Goal: Transaction & Acquisition: Purchase product/service

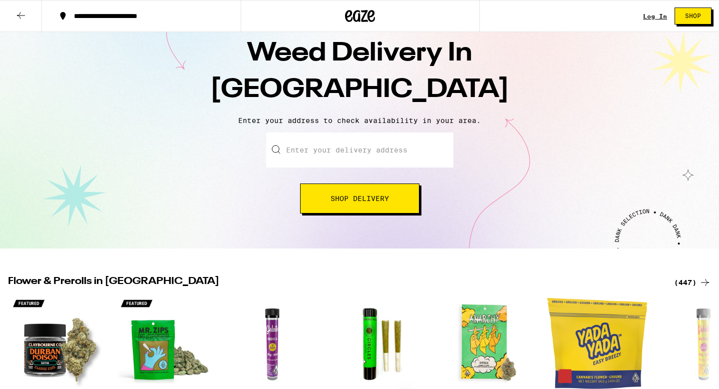
scroll to position [34, 0]
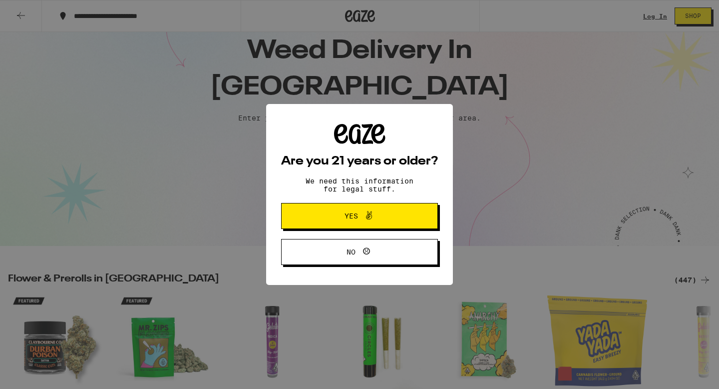
click at [351, 225] on button "Yes" at bounding box center [359, 216] width 157 height 26
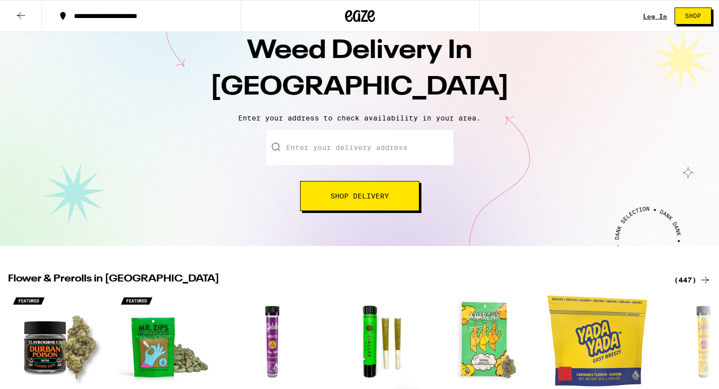
click at [356, 153] on input "Enter your delivery address" at bounding box center [359, 147] width 187 height 35
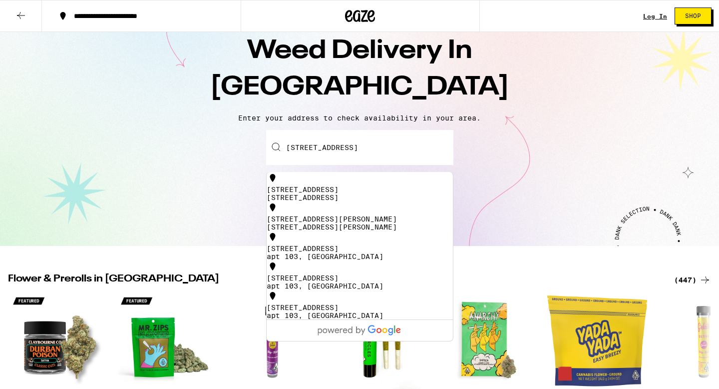
click at [369, 191] on div "[STREET_ADDRESS]" at bounding box center [360, 193] width 186 height 16
type input "[STREET_ADDRESS]"
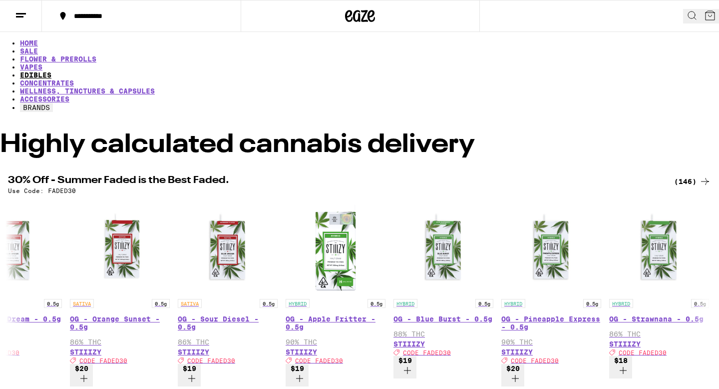
click at [51, 71] on link "EDIBLES" at bounding box center [35, 75] width 31 height 8
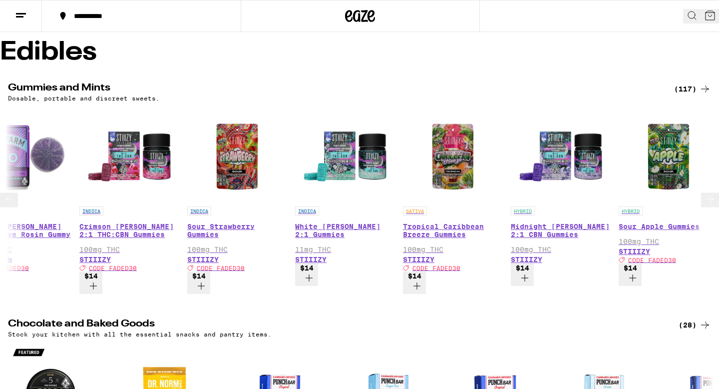
scroll to position [0, 3074]
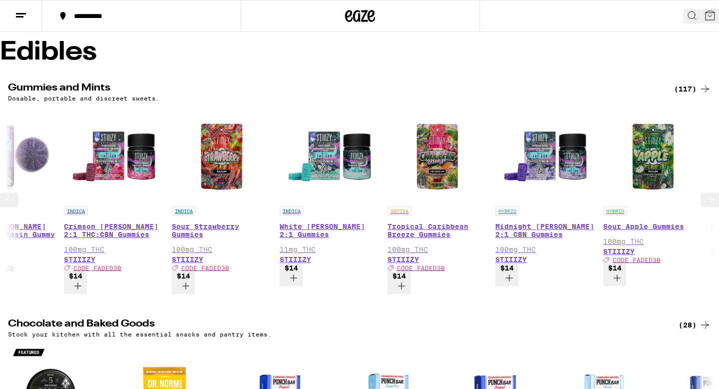
click at [243, 206] on div "INDICA Sour Strawberry Gummies 100mg THC STIIIZY Deal Created with Sketch. CODE…" at bounding box center [222, 238] width 100 height 65
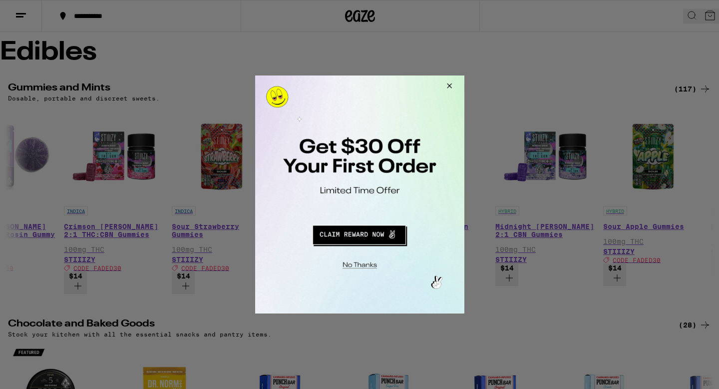
click at [698, 13] on div at bounding box center [359, 194] width 719 height 389
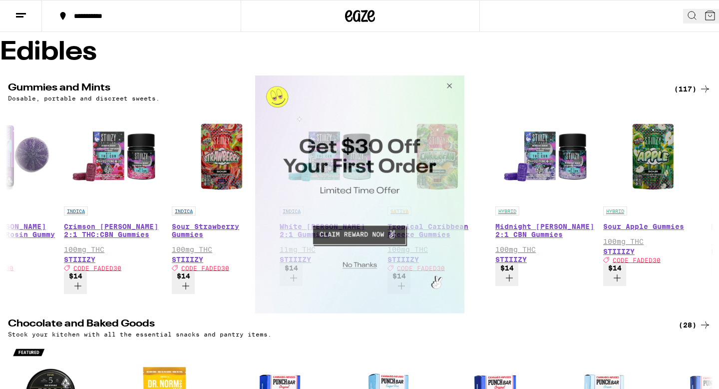
click at [447, 87] on button "Close Modal" at bounding box center [447, 87] width 27 height 24
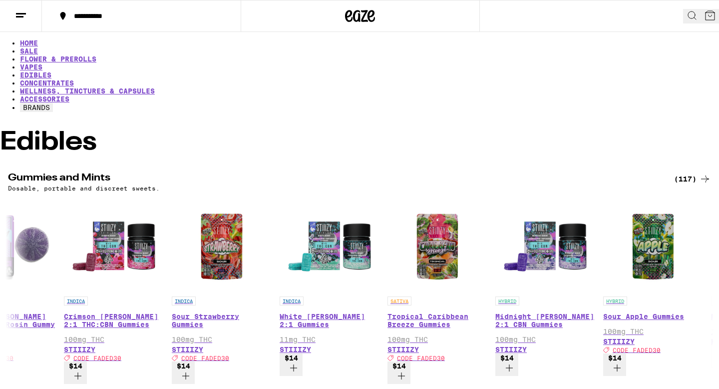
click at [688, 173] on div "(117)" at bounding box center [693, 179] width 37 height 12
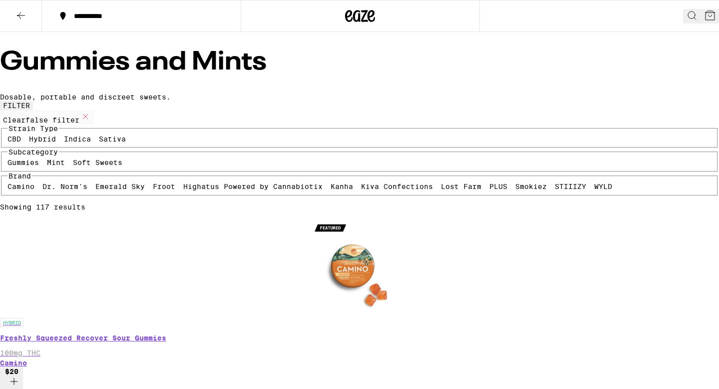
click at [99, 143] on label "Sativa" at bounding box center [112, 139] width 27 height 8
click at [101, 137] on input "Sativa" at bounding box center [101, 136] width 0 height 0
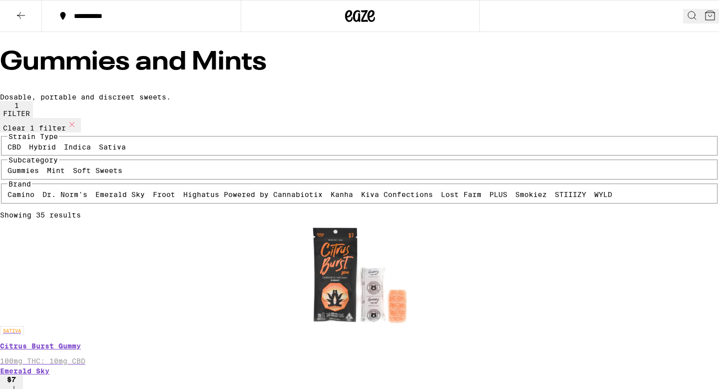
click at [76, 130] on icon at bounding box center [72, 124] width 12 height 12
checkbox input "false"
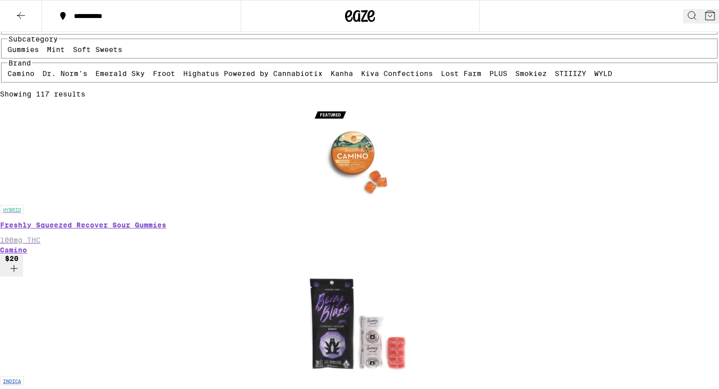
scroll to position [114, 0]
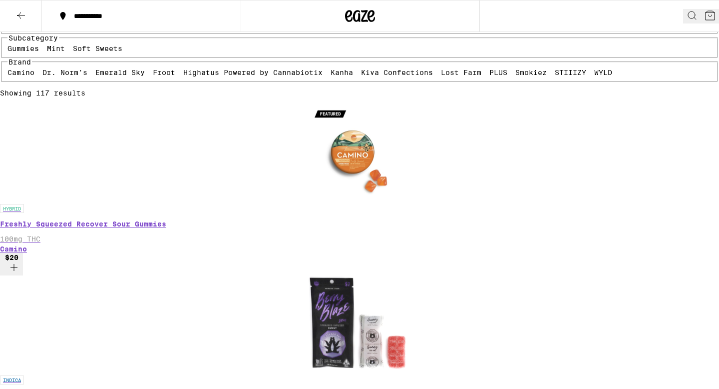
click at [595, 76] on label "WYLD" at bounding box center [604, 72] width 18 height 8
click at [597, 70] on input "WYLD" at bounding box center [597, 70] width 0 height 0
checkbox input "true"
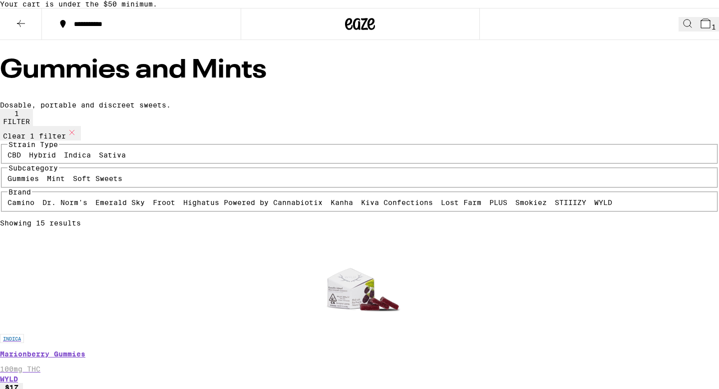
click at [700, 29] on icon at bounding box center [706, 23] width 12 height 12
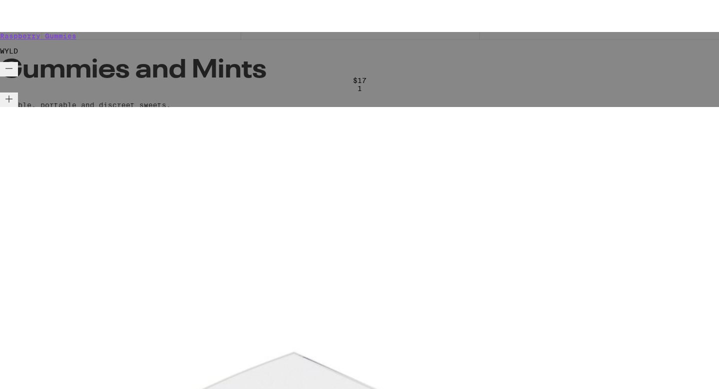
scroll to position [45, 0]
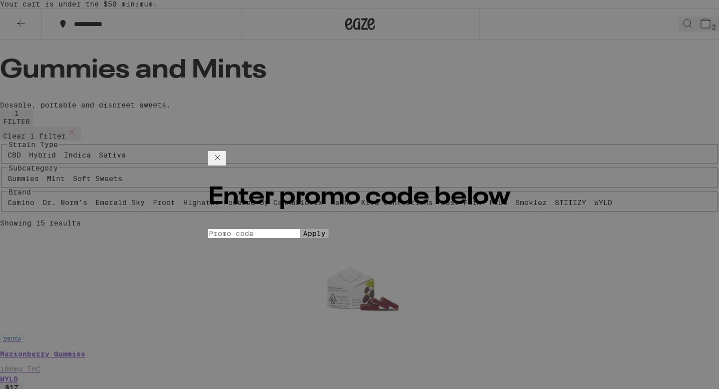
click at [274, 229] on input "Promo Code" at bounding box center [254, 233] width 92 height 9
click at [223, 151] on icon at bounding box center [217, 157] width 12 height 12
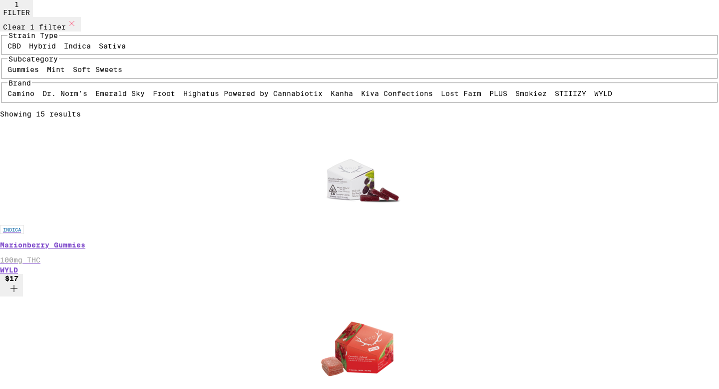
scroll to position [108, 0]
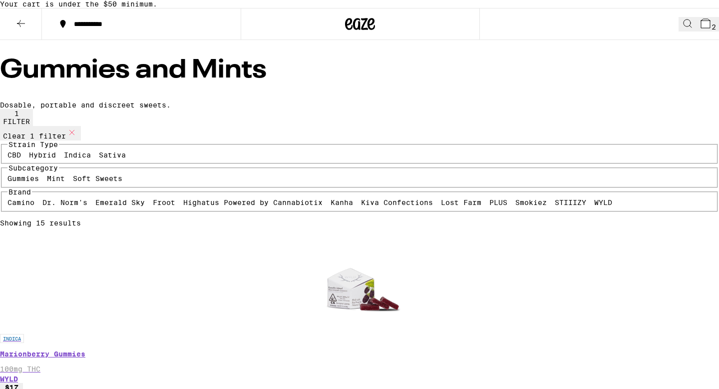
click at [72, 140] on button "Clear 1 filter" at bounding box center [40, 133] width 81 height 14
checkbox input "false"
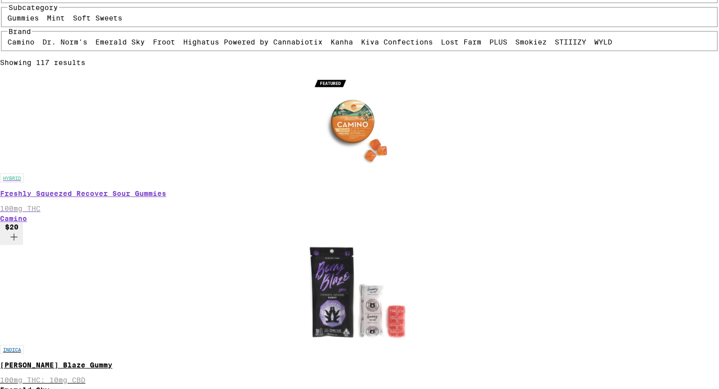
scroll to position [130, 0]
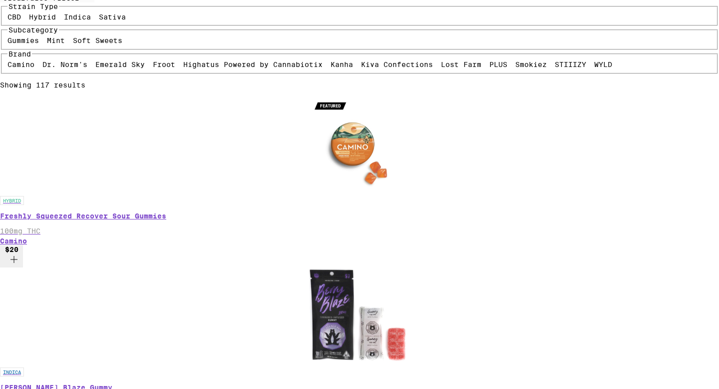
click at [122, 44] on label "Soft Sweets" at bounding box center [97, 40] width 49 height 8
click at [75, 38] on input "Soft Sweets" at bounding box center [75, 38] width 0 height 0
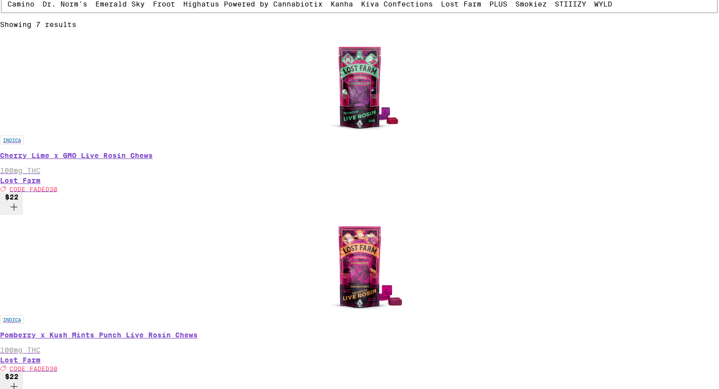
scroll to position [7, 0]
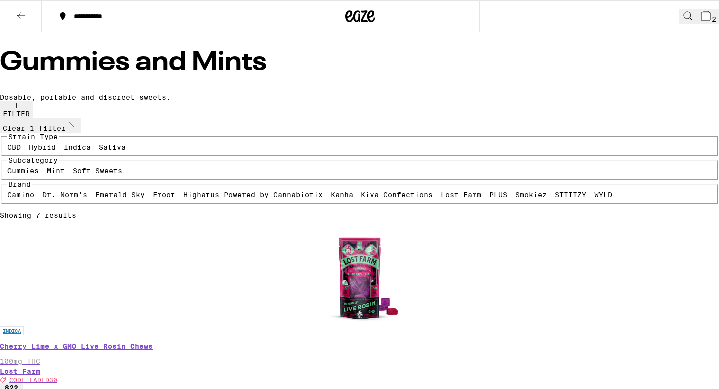
click at [122, 175] on label "Soft Sweets" at bounding box center [97, 171] width 49 height 8
click at [75, 169] on input "Soft Sweets" at bounding box center [75, 168] width 0 height 0
checkbox input "false"
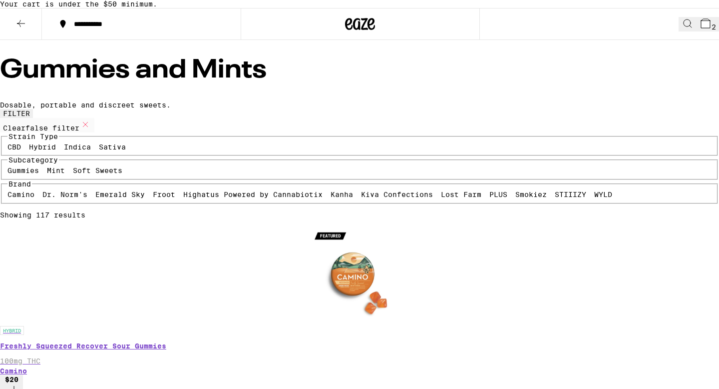
click at [17, 29] on icon at bounding box center [21, 23] width 12 height 12
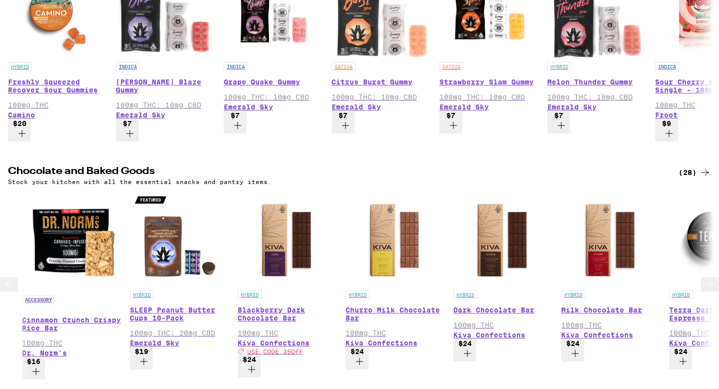
scroll to position [0, 1637]
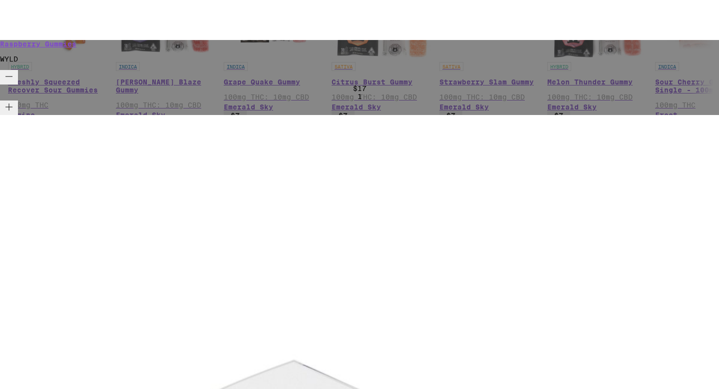
click at [696, 50] on div "Your Cart Your cart is under the $50 minimum. Raspberry Gummies WYLD $17 1 Huck…" at bounding box center [359, 194] width 719 height 389
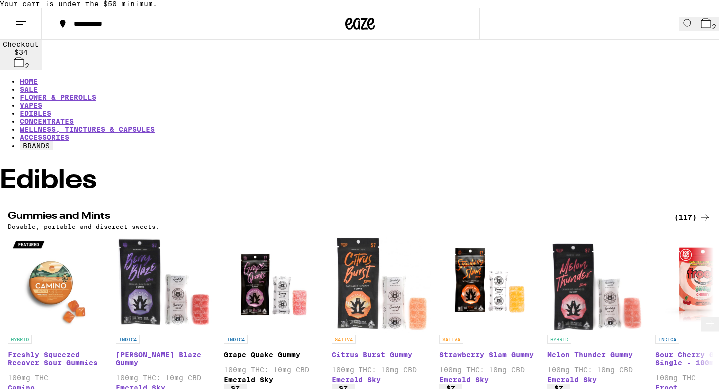
scroll to position [273, 0]
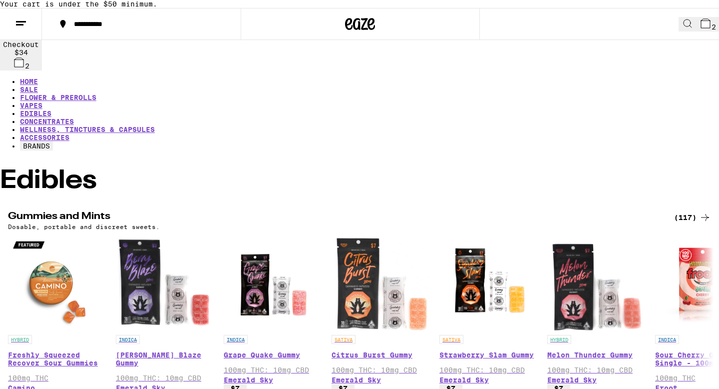
click at [208, 77] on ul "HOME SALE FLOWER & PREROLLS VAPES EDIBLES CONCENTRATES WELLNESS, TINCTURES & CA…" at bounding box center [359, 113] width 719 height 73
click at [42, 101] on link "VAPES" at bounding box center [31, 105] width 22 height 8
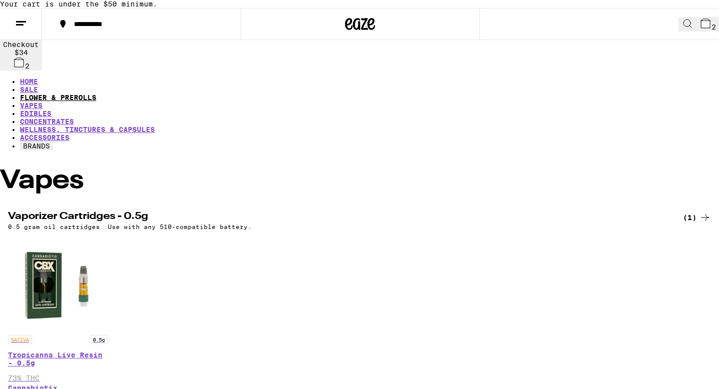
click at [96, 93] on link "FLOWER & PREROLLS" at bounding box center [58, 97] width 76 height 8
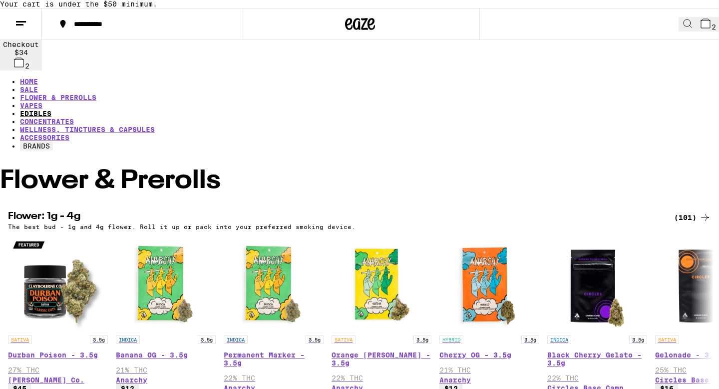
click at [51, 109] on link "EDIBLES" at bounding box center [35, 113] width 31 height 8
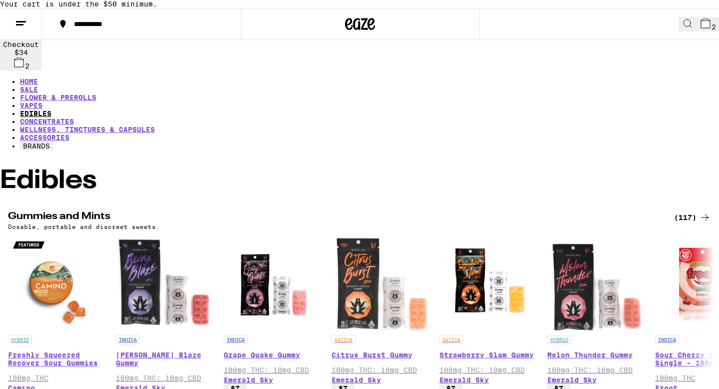
click at [51, 109] on link "EDIBLES" at bounding box center [35, 113] width 31 height 8
click at [96, 93] on link "FLOWER & PREROLLS" at bounding box center [58, 97] width 76 height 8
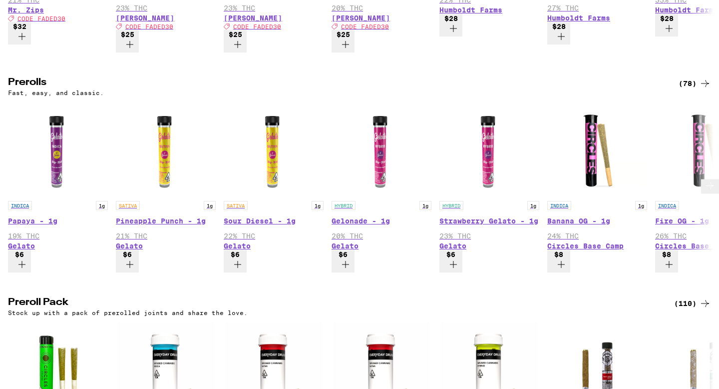
click at [136, 258] on icon "Add to bag" at bounding box center [130, 264] width 12 height 12
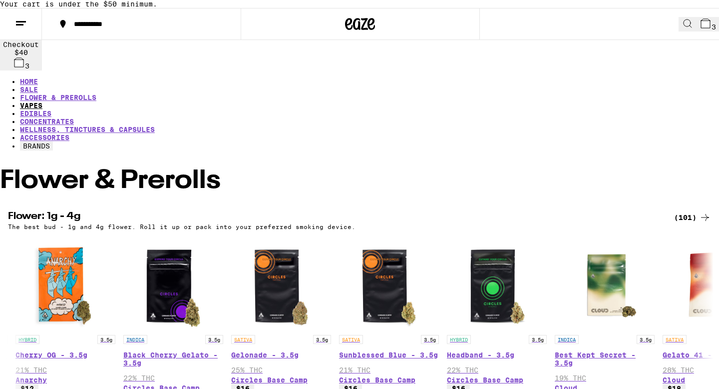
click at [42, 101] on link "VAPES" at bounding box center [31, 105] width 22 height 8
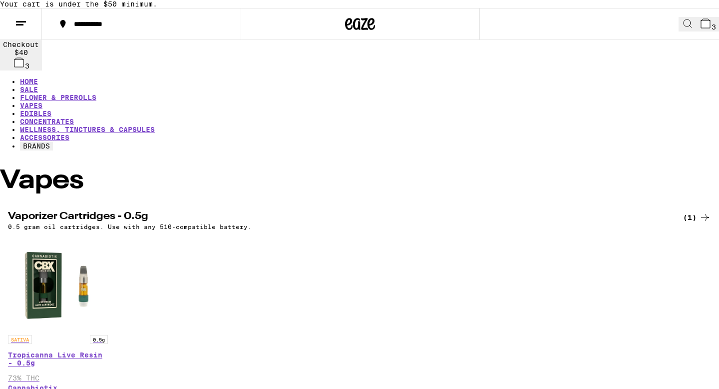
click at [245, 84] on ul "HOME SALE FLOWER & PREROLLS VAPES EDIBLES CONCENTRATES WELLNESS, TINCTURES & CA…" at bounding box center [359, 113] width 719 height 73
click at [244, 84] on ul "HOME SALE FLOWER & PREROLLS VAPES EDIBLES CONCENTRATES WELLNESS, TINCTURES & CA…" at bounding box center [359, 113] width 719 height 73
click at [51, 109] on link "EDIBLES" at bounding box center [35, 113] width 31 height 8
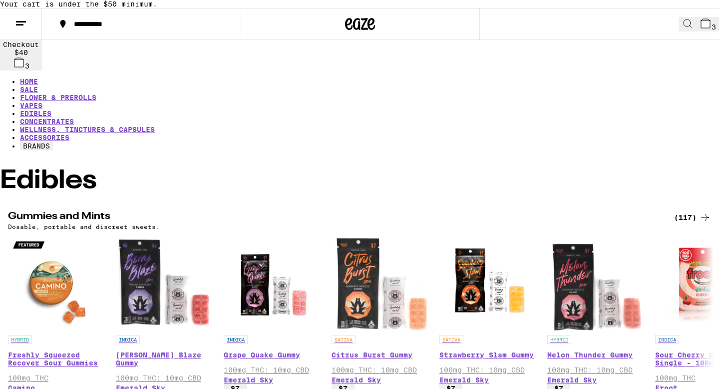
click at [712, 31] on span "3" at bounding box center [714, 27] width 4 height 8
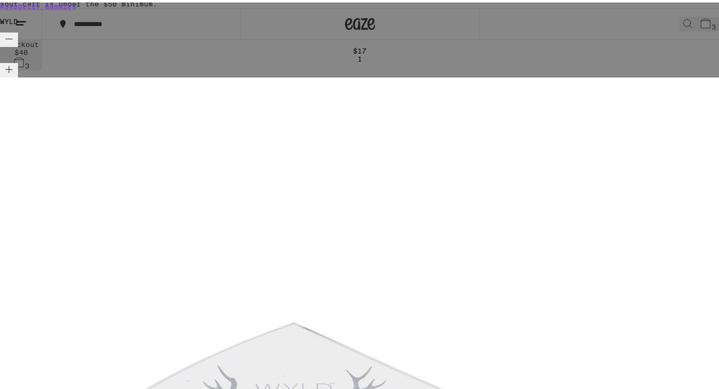
scroll to position [70, 0]
click at [711, 49] on div "Your Cart Your cart is under the $50 minimum. Raspberry Gummies WYLD $17 1 Huck…" at bounding box center [359, 194] width 719 height 389
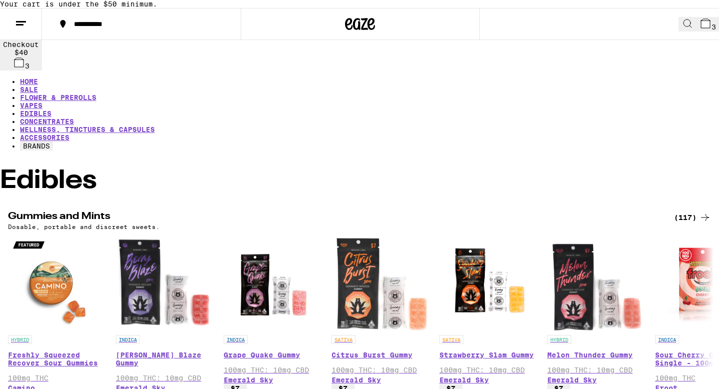
click at [707, 31] on button "3" at bounding box center [708, 24] width 22 height 14
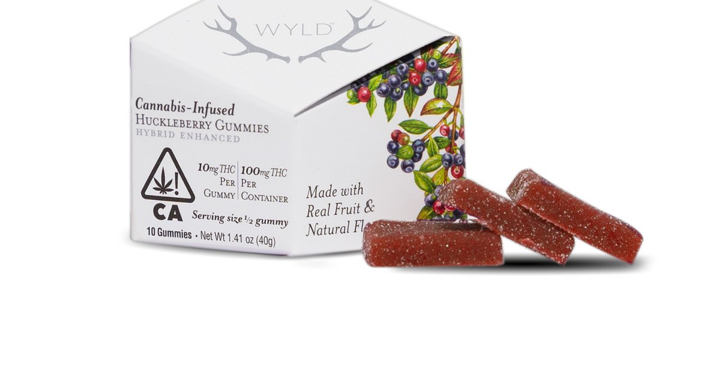
click at [707, 50] on div "Your Cart Your cart is under the $50 minimum. Raspberry Gummies WYLD $17 1 Huck…" at bounding box center [359, 194] width 719 height 389
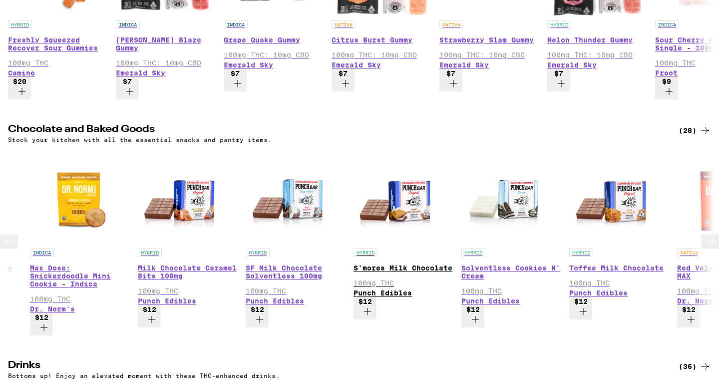
scroll to position [0, 87]
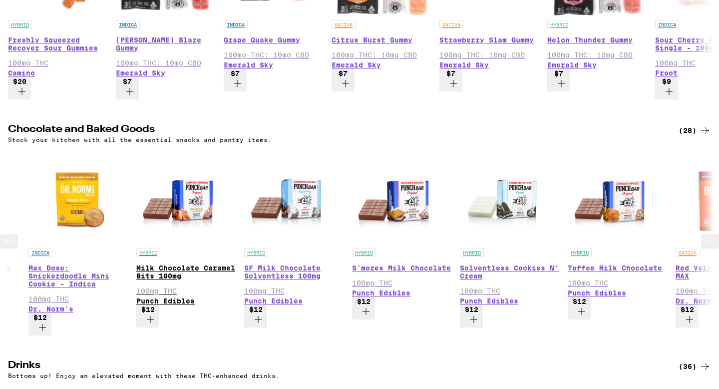
click at [215, 204] on img "Open page for Milk Chocolate Caramel Bits 100mg from Punch Edibles" at bounding box center [186, 198] width 100 height 100
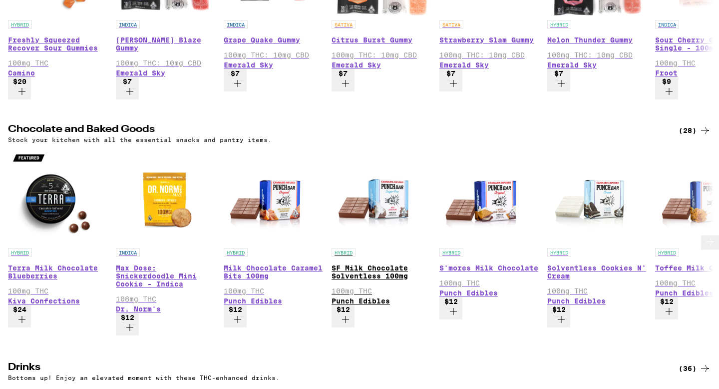
click at [355, 173] on img "Open page for SF Milk Chocolate Solventless 100mg from Punch Edibles" at bounding box center [382, 198] width 100 height 100
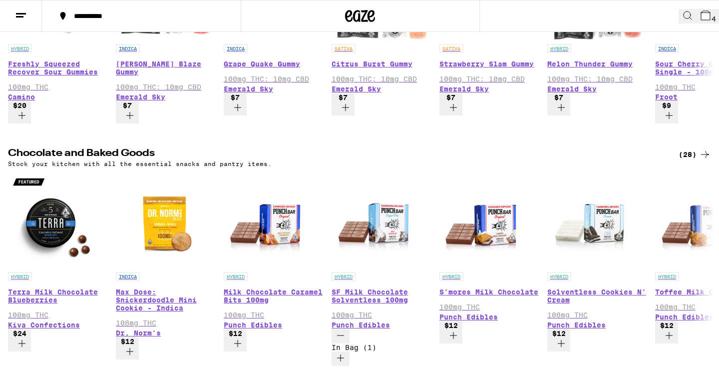
click at [700, 15] on icon at bounding box center [706, 15] width 12 height 12
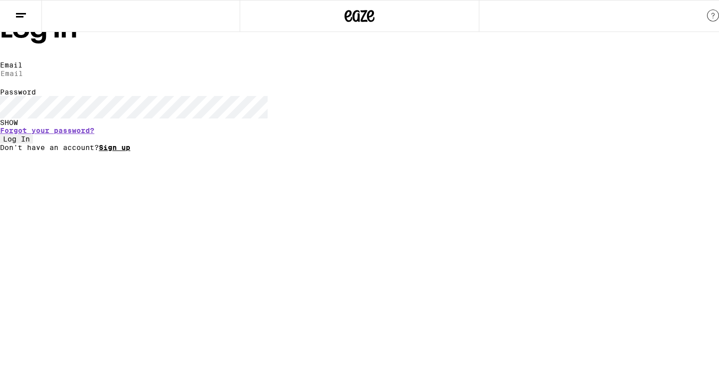
click at [130, 151] on link "Sign up" at bounding box center [114, 147] width 31 height 8
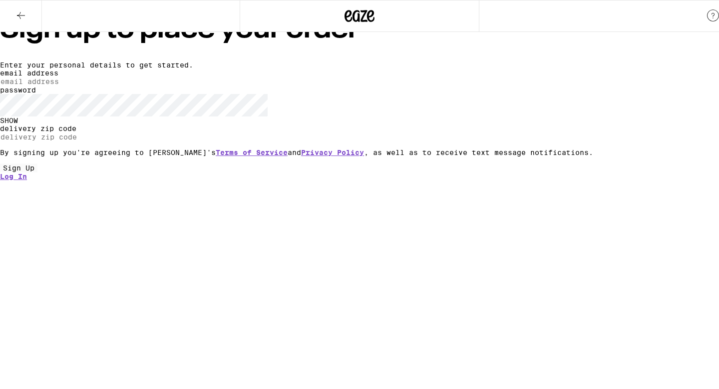
click at [92, 86] on input "email address" at bounding box center [46, 81] width 92 height 9
type input "[EMAIL_ADDRESS][DOMAIN_NAME]"
type input "94131"
click at [92, 141] on input "94131" at bounding box center [46, 136] width 92 height 9
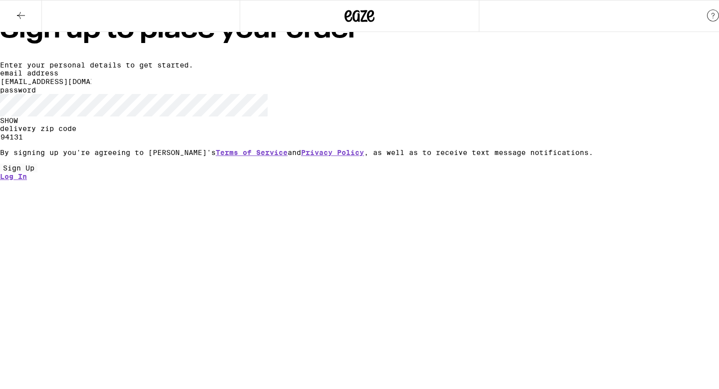
click at [92, 141] on input "94131" at bounding box center [46, 136] width 92 height 9
click at [36, 94] on label "password" at bounding box center [18, 90] width 36 height 8
click at [479, 124] on div "SHOW" at bounding box center [359, 120] width 719 height 8
click at [34, 172] on span "Sign Up" at bounding box center [18, 168] width 31 height 8
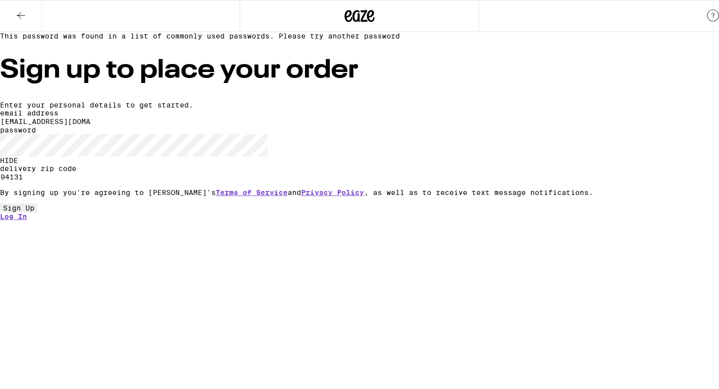
click at [37, 212] on button "Sign Up" at bounding box center [18, 207] width 37 height 9
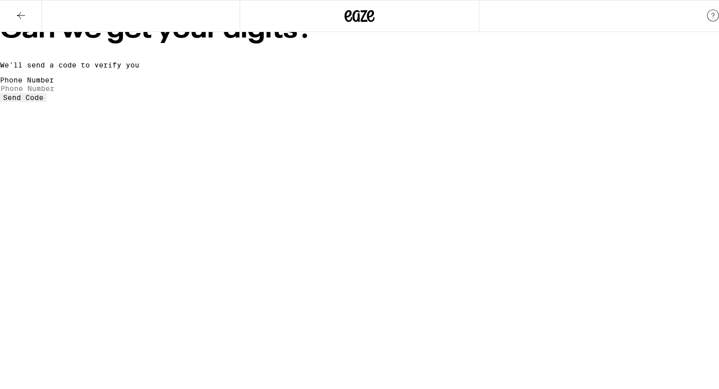
click at [92, 93] on input "Phone Number" at bounding box center [46, 88] width 92 height 9
type input "[PHONE_NUMBER]"
click at [43, 101] on span "Send Code" at bounding box center [23, 97] width 40 height 8
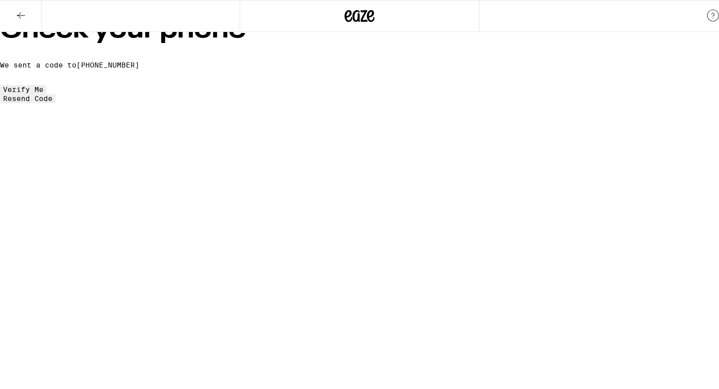
click at [92, 85] on input "tel" at bounding box center [46, 80] width 92 height 9
type input "9"
type input "8"
type input "1"
type input "2"
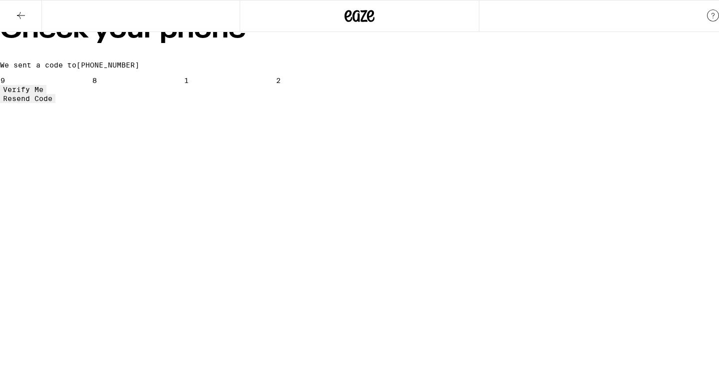
click at [46, 94] on button "Verify Me" at bounding box center [23, 89] width 46 height 9
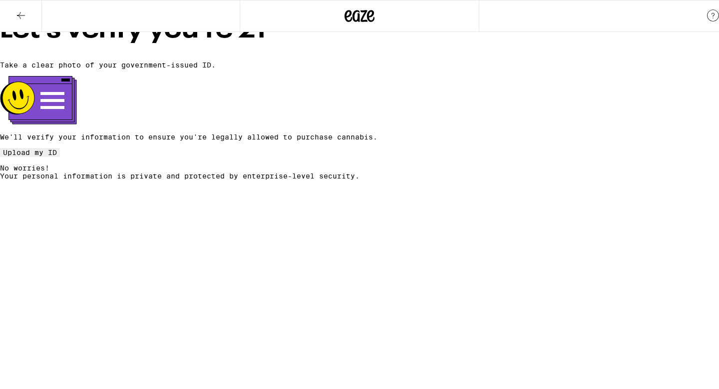
click at [57, 156] on span "Upload my ID" at bounding box center [30, 152] width 54 height 8
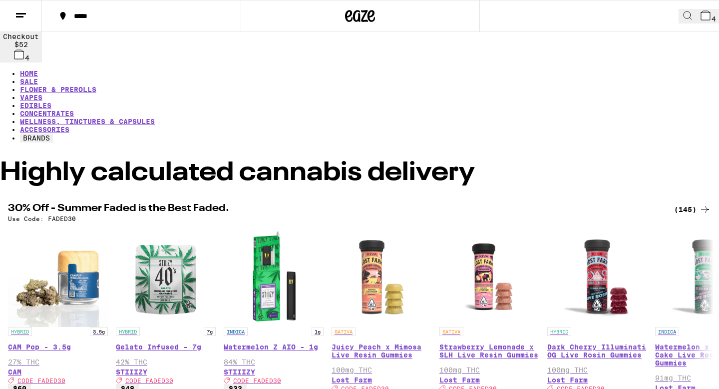
click at [712, 15] on span "4" at bounding box center [714, 19] width 4 height 8
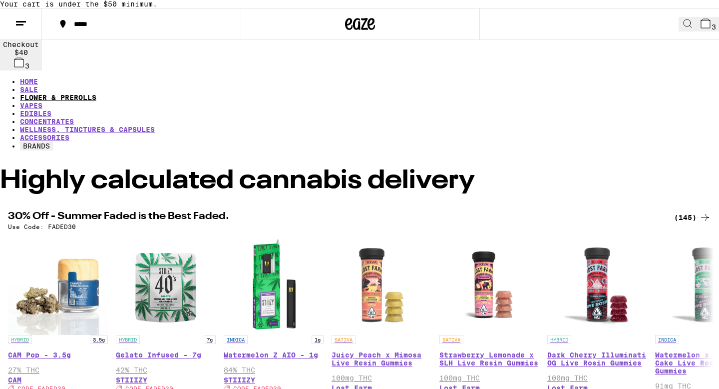
click at [96, 93] on link "FLOWER & PREROLLS" at bounding box center [58, 97] width 76 height 8
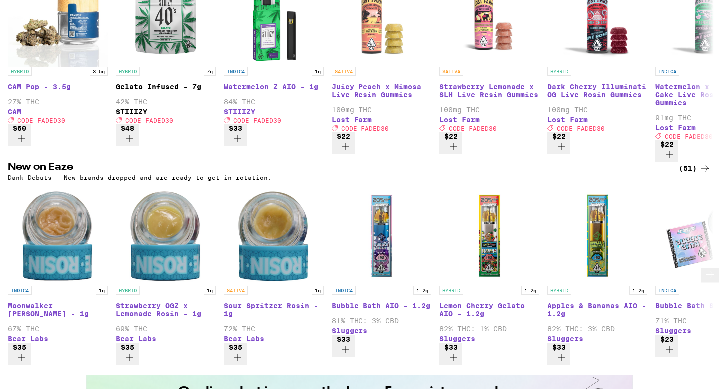
scroll to position [307, 0]
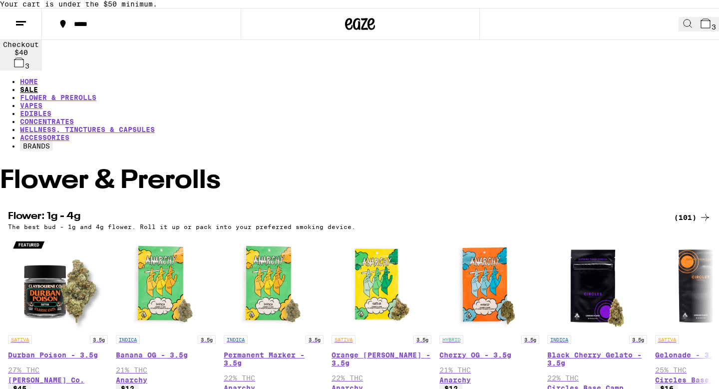
click at [38, 85] on link "SALE" at bounding box center [29, 89] width 18 height 8
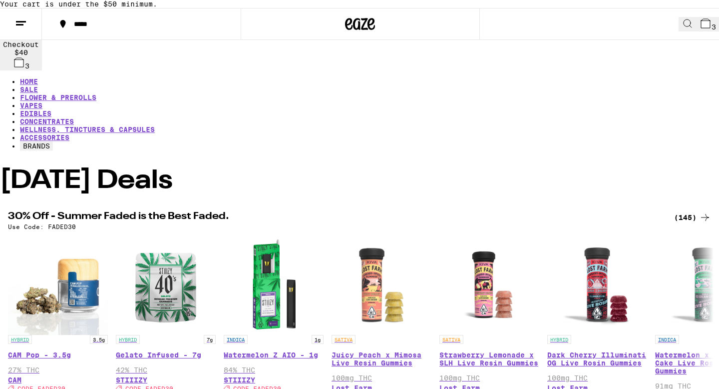
click at [697, 31] on button "3" at bounding box center [708, 24] width 22 height 14
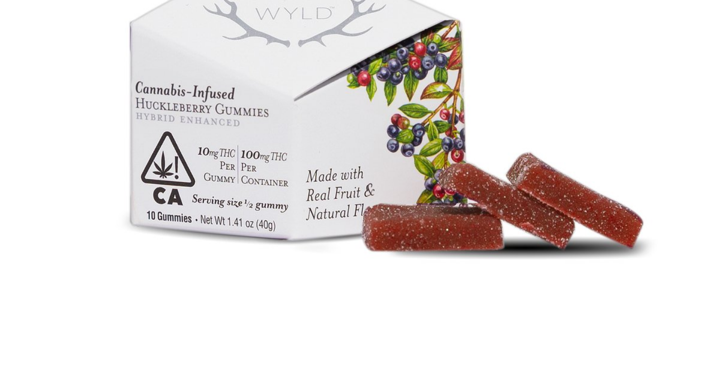
scroll to position [104, 0]
click at [689, 50] on div "Your Cart Your cart is under the $50 minimum. Raspberry Gummies WYLD $17 1 Huck…" at bounding box center [359, 194] width 719 height 389
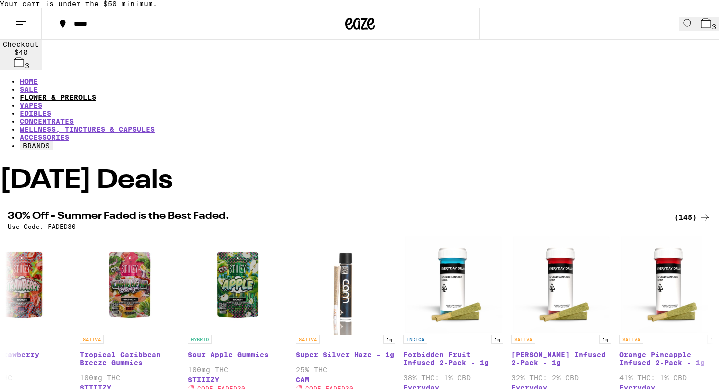
click at [96, 93] on link "FLOWER & PREROLLS" at bounding box center [58, 97] width 76 height 8
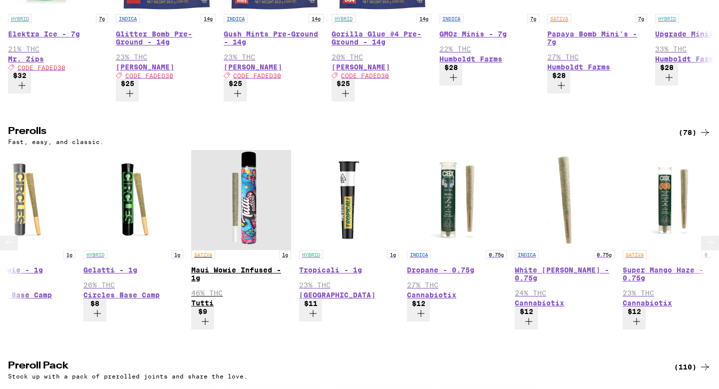
scroll to position [0, 1003]
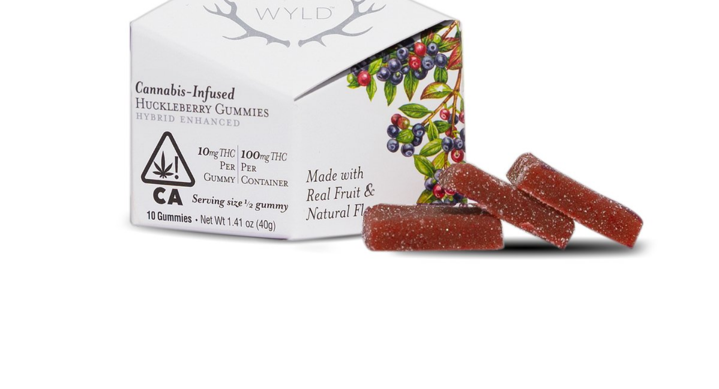
click at [698, 52] on div "Your Cart Your cart is under the $50 minimum. Raspberry Gummies WYLD $17 1 Huck…" at bounding box center [359, 194] width 719 height 389
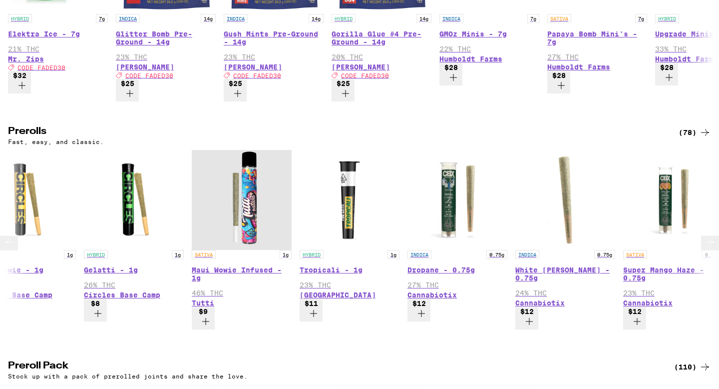
click at [212, 315] on icon "Add to bag" at bounding box center [206, 321] width 12 height 12
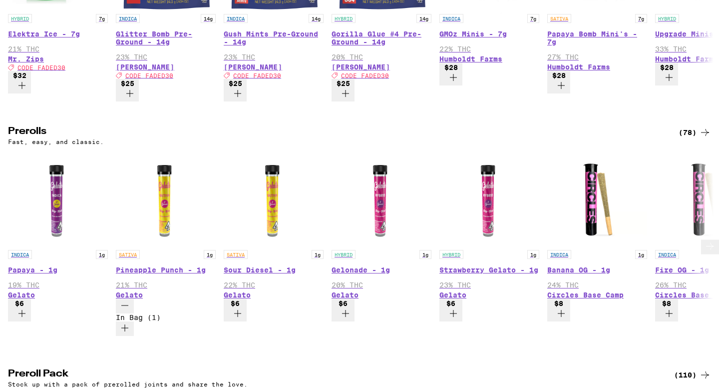
click at [124, 299] on icon "Decrement" at bounding box center [125, 305] width 12 height 12
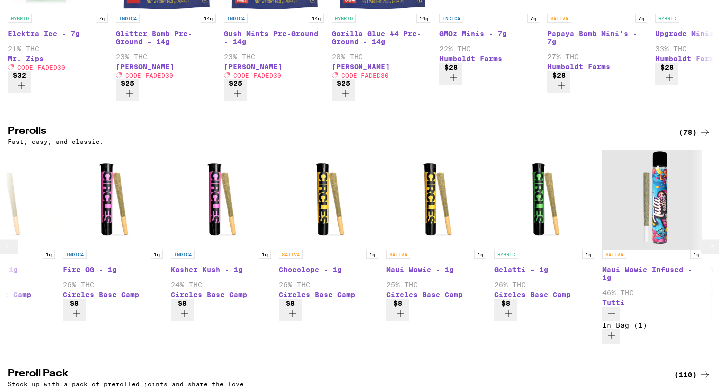
scroll to position [0, 635]
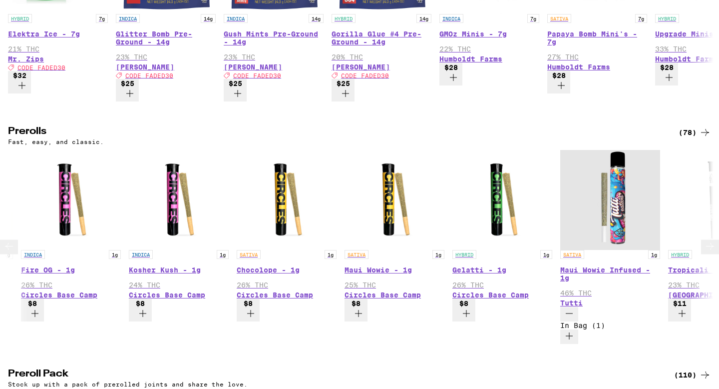
click at [473, 307] on icon "Add to bag" at bounding box center [467, 313] width 12 height 12
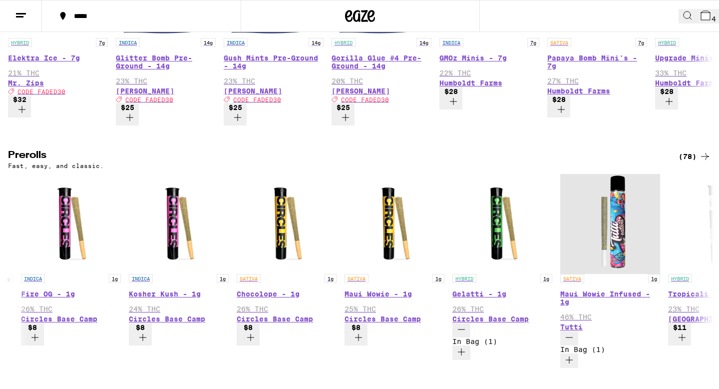
click at [712, 17] on span "4" at bounding box center [714, 19] width 4 height 8
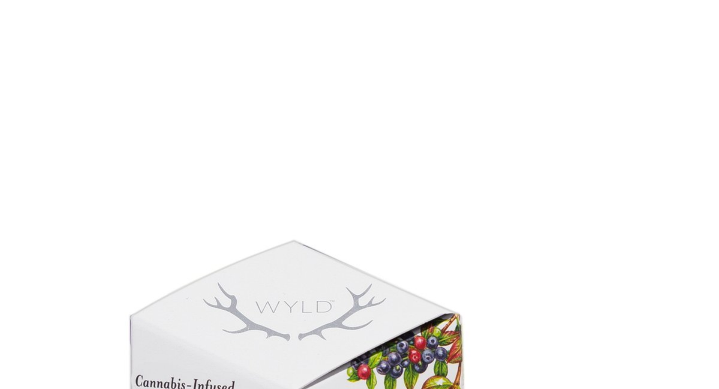
scroll to position [144, 0]
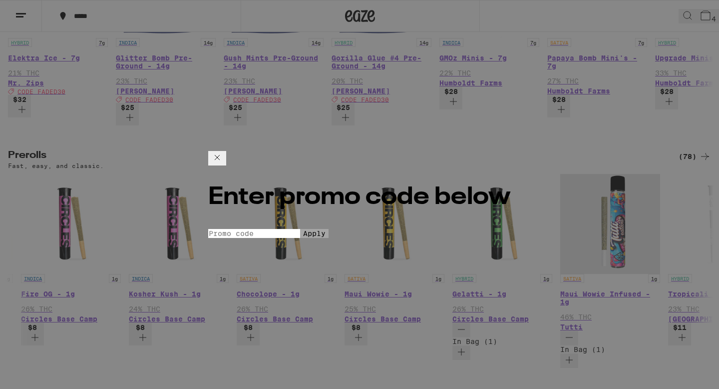
click at [296, 229] on input "Promo Code" at bounding box center [254, 233] width 92 height 9
click at [329, 229] on button "Apply" at bounding box center [314, 233] width 28 height 9
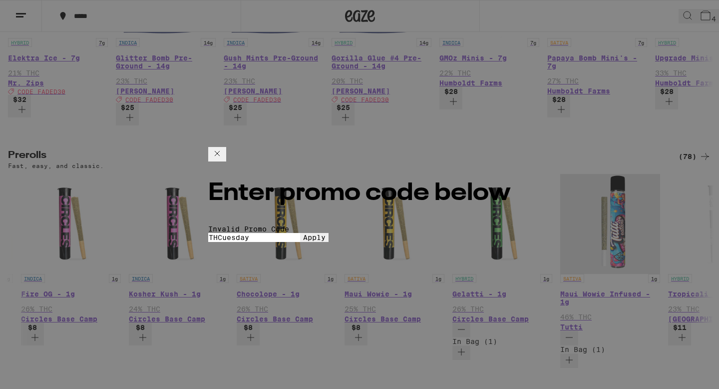
click at [300, 233] on input "THCuesday" at bounding box center [254, 237] width 92 height 9
type input "THC"
click at [310, 242] on button "Apply" at bounding box center [314, 237] width 28 height 9
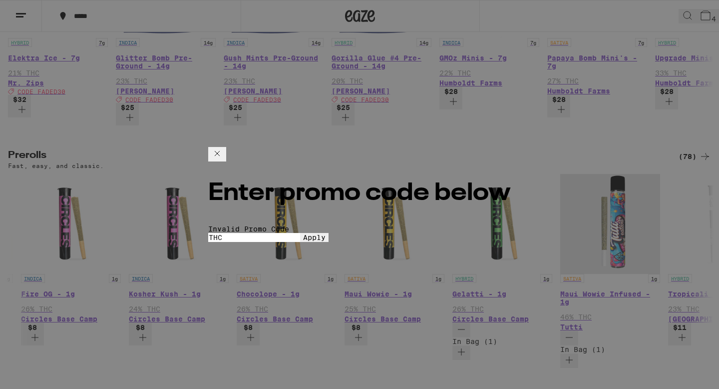
click at [223, 147] on icon at bounding box center [217, 153] width 12 height 12
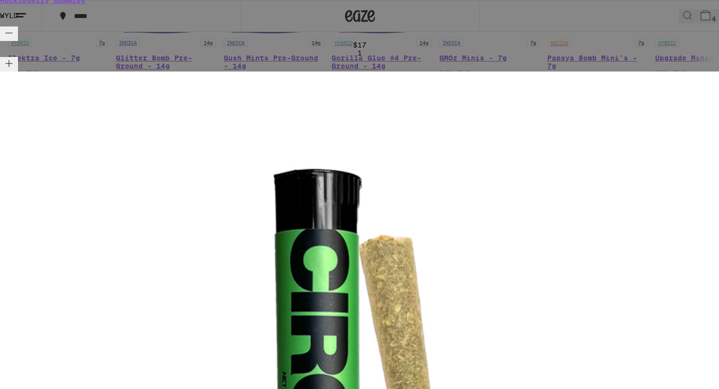
scroll to position [144, 0]
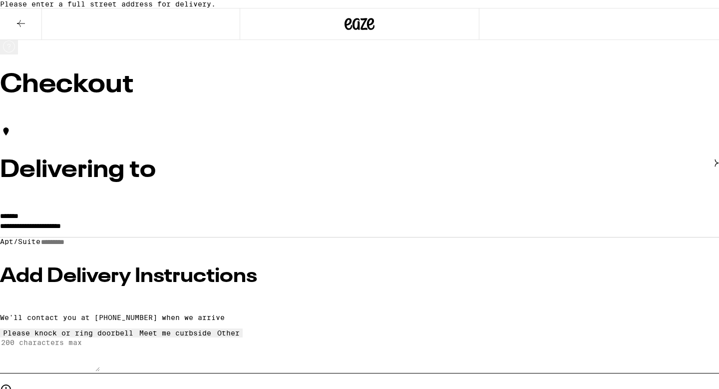
click at [111, 246] on input "Apt/Suite" at bounding box center [75, 242] width 71 height 8
type input "***"
click at [85, 231] on input "**********" at bounding box center [359, 228] width 719 height 17
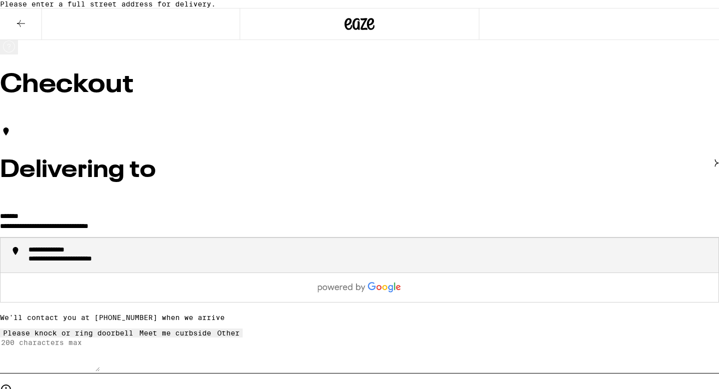
click at [141, 264] on div "**********" at bounding box center [84, 259] width 113 height 9
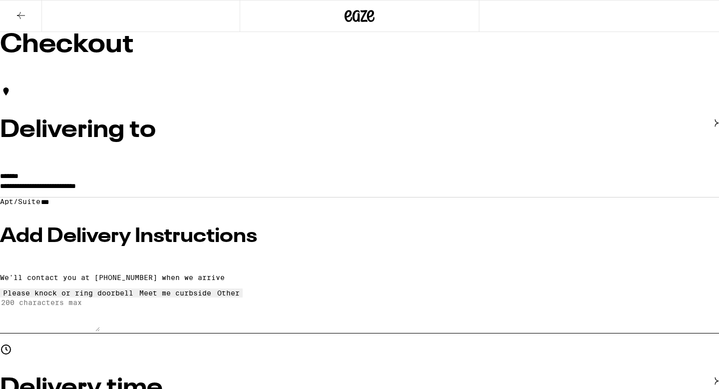
click at [111, 206] on input "***" at bounding box center [75, 202] width 71 height 8
click at [260, 194] on input "**********" at bounding box center [359, 188] width 719 height 17
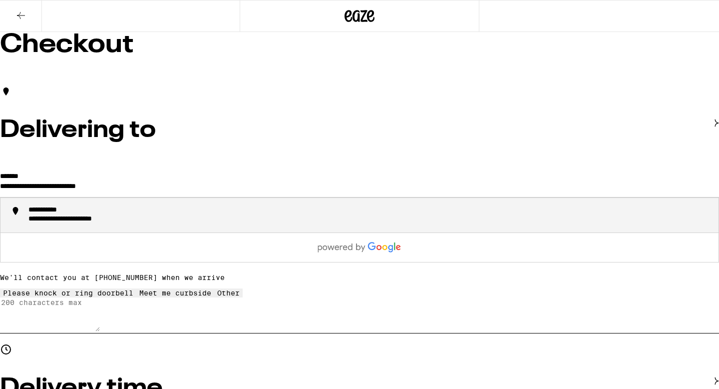
click at [302, 221] on div "**********" at bounding box center [369, 215] width 683 height 18
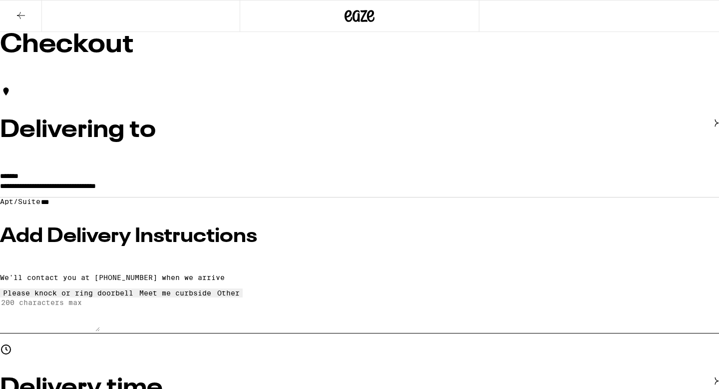
click at [288, 197] on input "**********" at bounding box center [359, 188] width 719 height 17
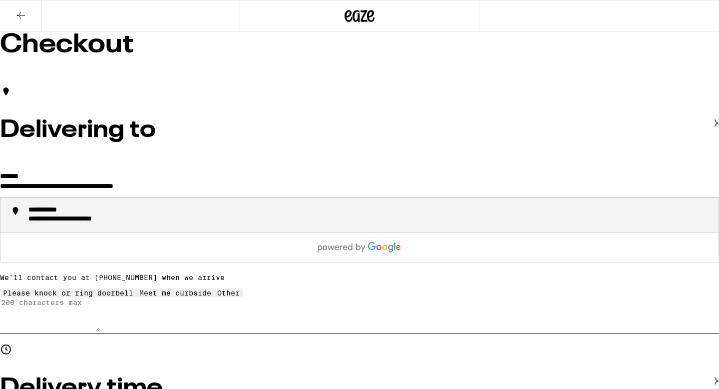
type input "**********"
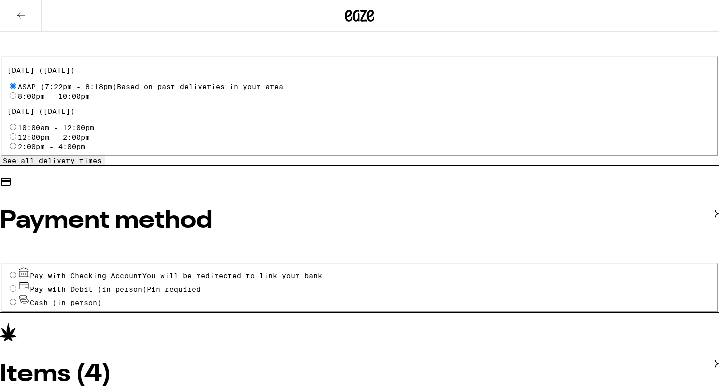
scroll to position [377, 0]
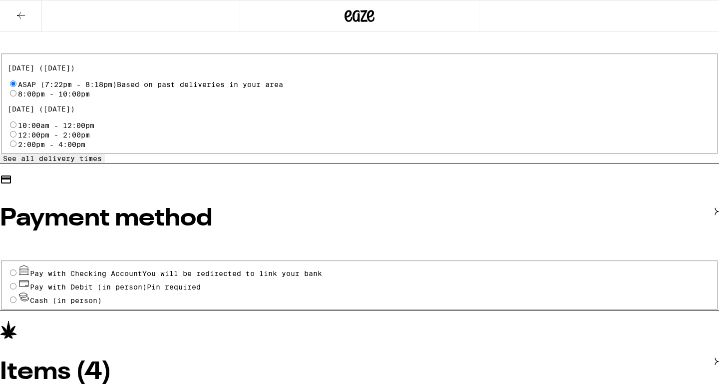
click at [178, 269] on span "You will be redirected to link your bank" at bounding box center [232, 273] width 180 height 8
click at [16, 269] on input "Pay with Checking Account You will be redirected to link your bank" at bounding box center [13, 272] width 6 height 6
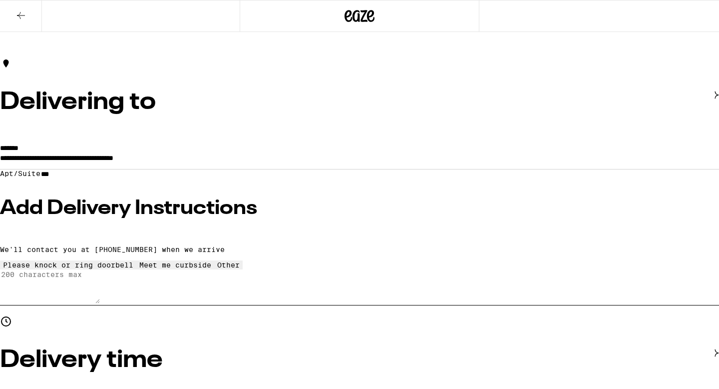
scroll to position [32, 0]
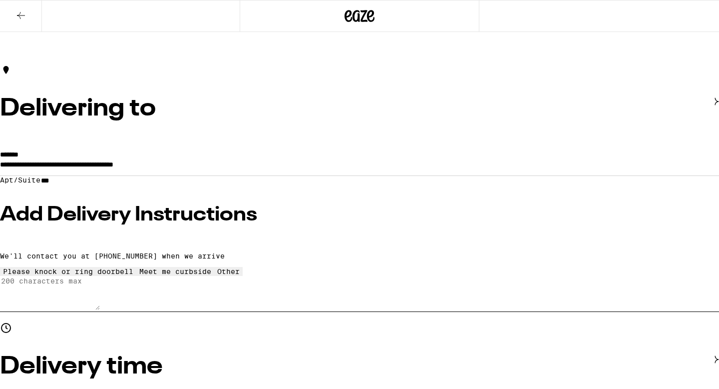
scroll to position [1, 0]
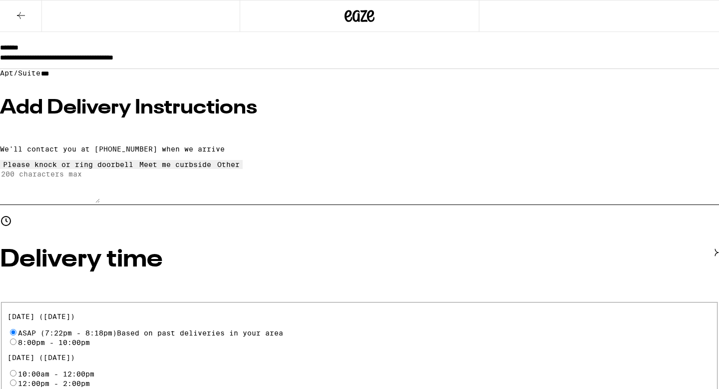
scroll to position [137, 0]
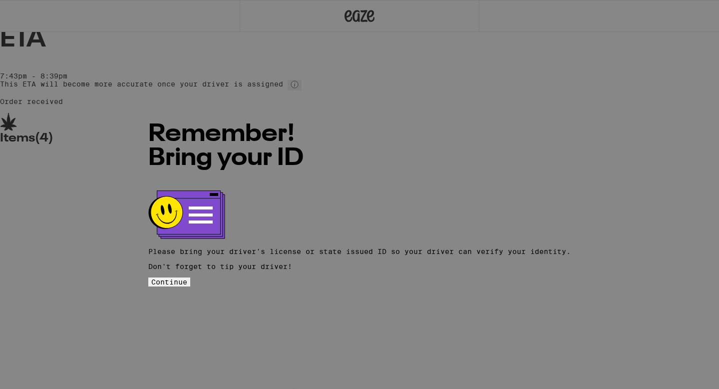
click at [190, 277] on button "Continue" at bounding box center [169, 281] width 42 height 9
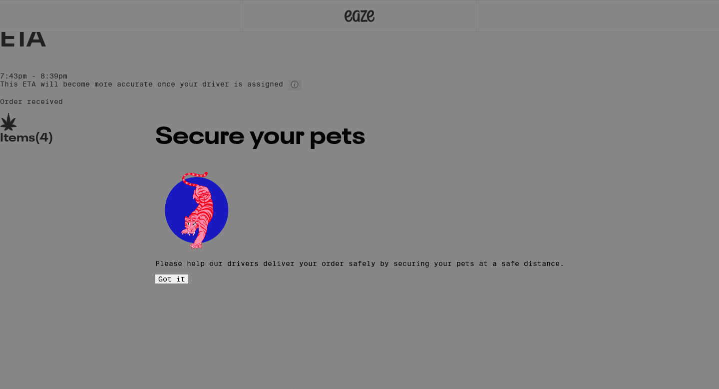
click at [185, 275] on span "Got it" at bounding box center [171, 279] width 27 height 8
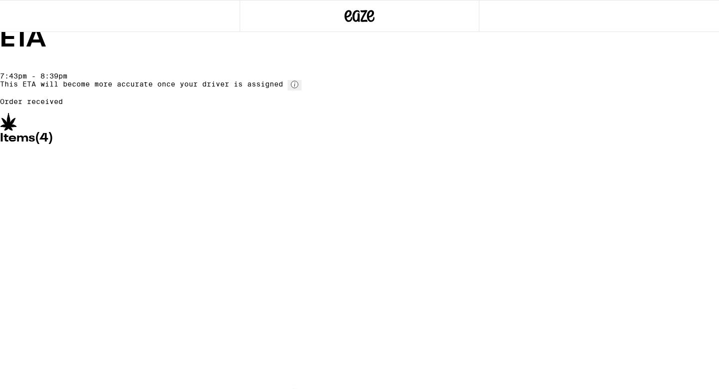
click at [298, 88] on circle at bounding box center [294, 84] width 7 height 7
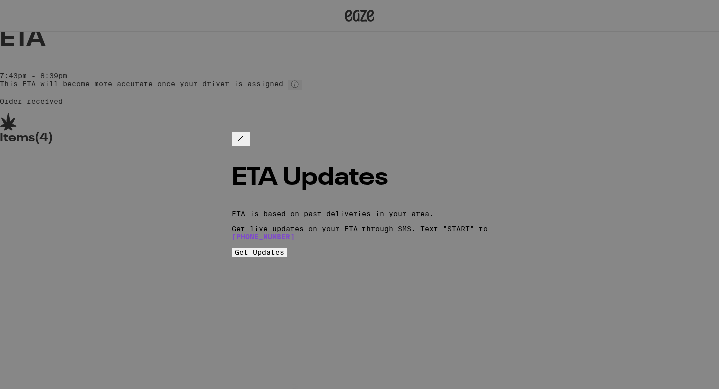
click at [452, 132] on div "ETA Updates ETA is based on past deliveries in your area. Get live updates on y…" at bounding box center [360, 194] width 256 height 125
click at [247, 132] on icon "Close ETA information modal" at bounding box center [241, 138] width 12 height 12
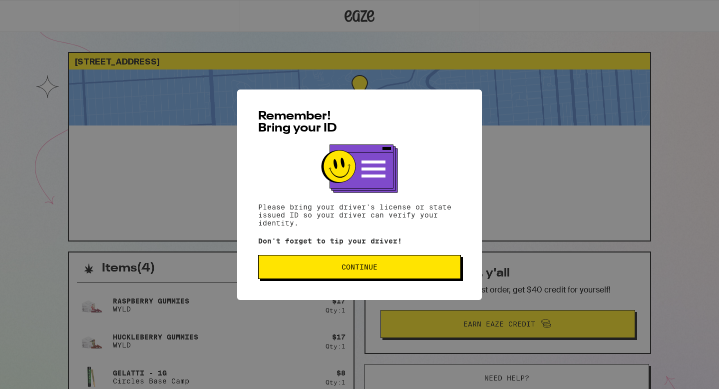
click at [368, 273] on button "Continue" at bounding box center [359, 267] width 203 height 24
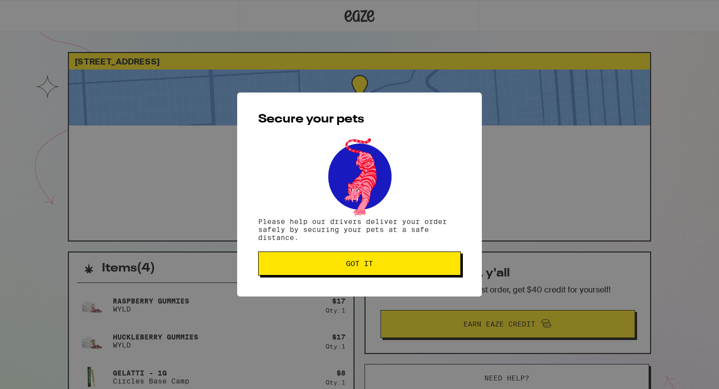
click at [366, 267] on span "Got it" at bounding box center [359, 263] width 27 height 7
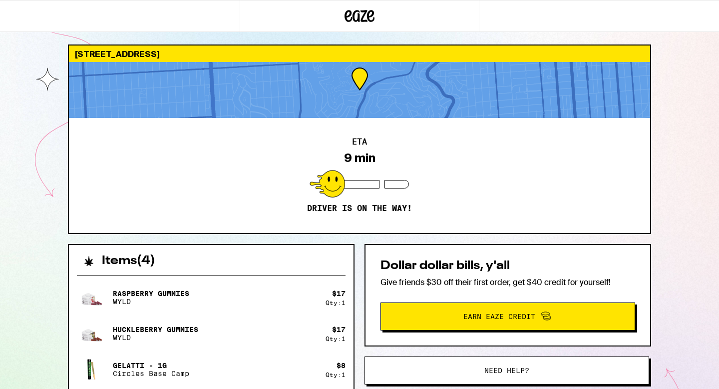
scroll to position [8, 0]
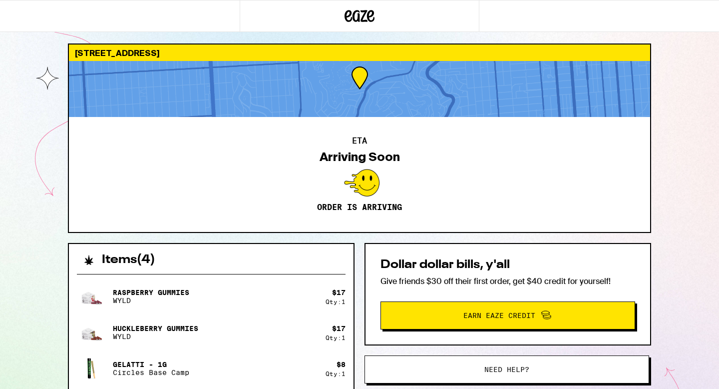
click at [380, 97] on div at bounding box center [360, 89] width 582 height 56
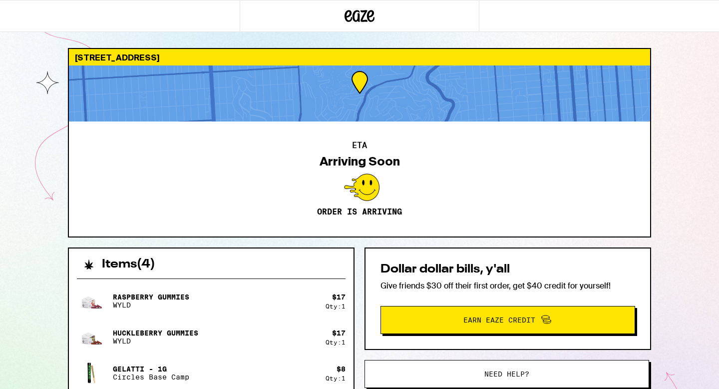
scroll to position [0, 0]
